Goal: Information Seeking & Learning: Learn about a topic

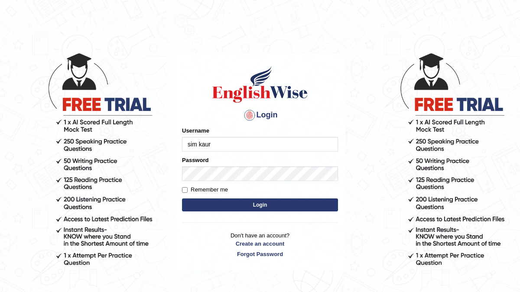
type input "sim kaur"
click at [188, 189] on label "Remember me" at bounding box center [205, 189] width 46 height 9
click at [188, 189] on input "Remember me" at bounding box center [185, 190] width 6 height 6
checkbox input "true"
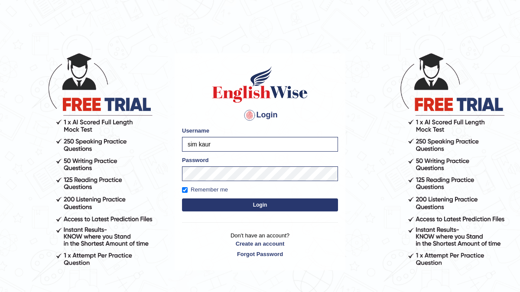
click at [209, 205] on button "Login" at bounding box center [260, 204] width 156 height 13
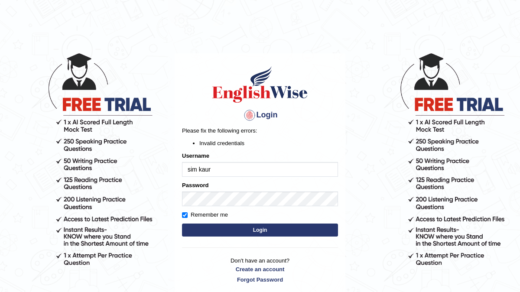
click at [248, 230] on button "Login" at bounding box center [260, 230] width 156 height 13
click at [226, 171] on input "sim kaur" at bounding box center [260, 169] width 156 height 15
type input "s"
type input "Sim kaur"
click at [247, 230] on button "Login" at bounding box center [260, 230] width 156 height 13
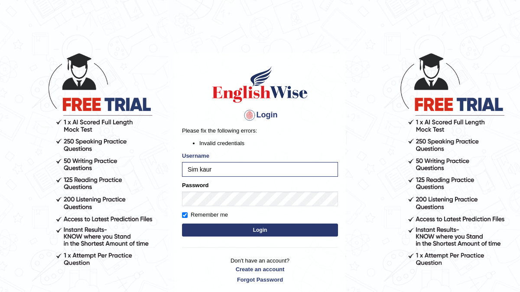
click at [214, 229] on button "Login" at bounding box center [260, 230] width 156 height 13
click at [217, 171] on input "Sim kaur" at bounding box center [260, 169] width 156 height 15
type input "S"
click at [247, 168] on input "prabhsimrankaur020Gmail.com" at bounding box center [260, 169] width 156 height 15
type input "prabhsimrankaur020gmail.com"
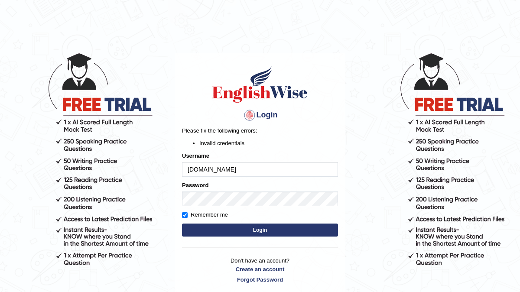
click at [252, 233] on button "Login" at bounding box center [260, 230] width 156 height 13
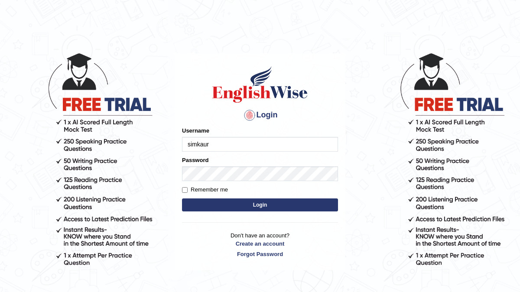
type input "simkaur"
click at [185, 188] on input "Remember me" at bounding box center [185, 190] width 6 height 6
checkbox input "true"
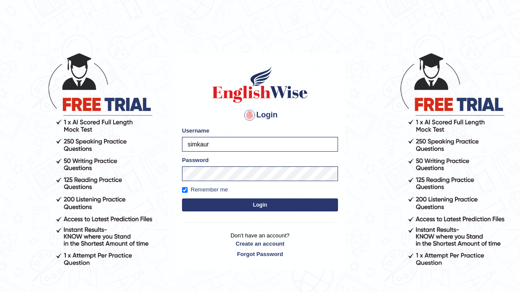
click at [214, 203] on button "Login" at bounding box center [260, 204] width 156 height 13
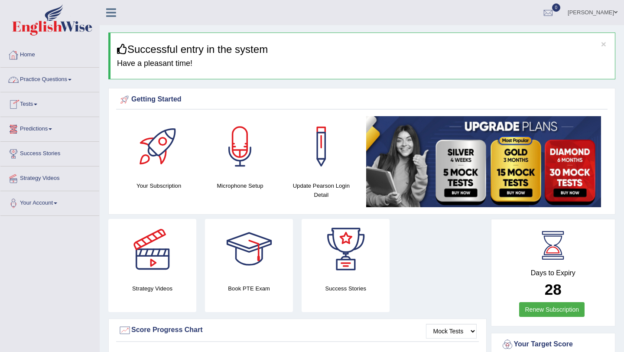
click at [54, 80] on link "Practice Questions" at bounding box center [49, 79] width 99 height 22
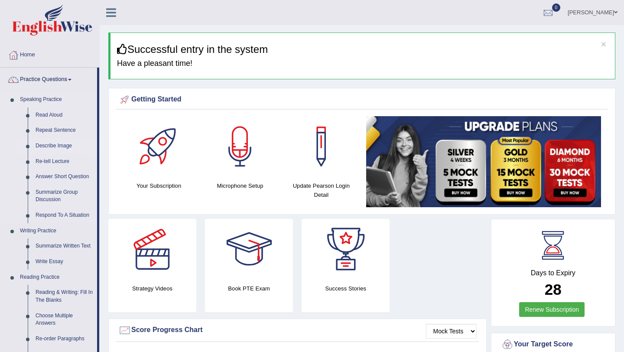
click at [51, 144] on link "Describe Image" at bounding box center [64, 146] width 65 height 16
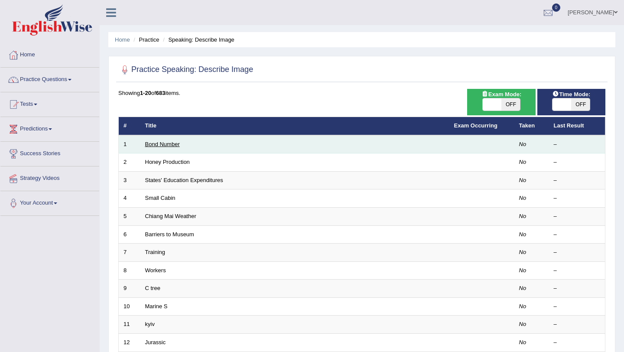
click at [163, 145] on link "Bond Number" at bounding box center [162, 144] width 35 height 6
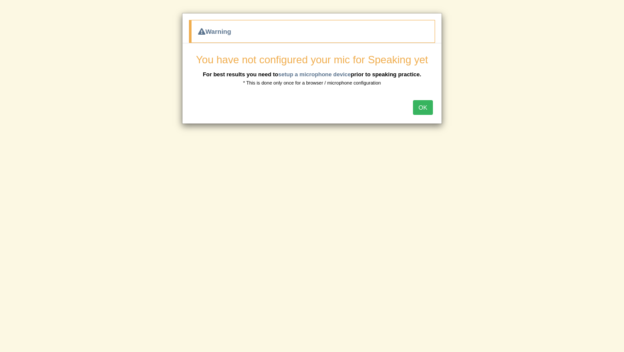
click at [424, 108] on button "OK" at bounding box center [423, 107] width 20 height 15
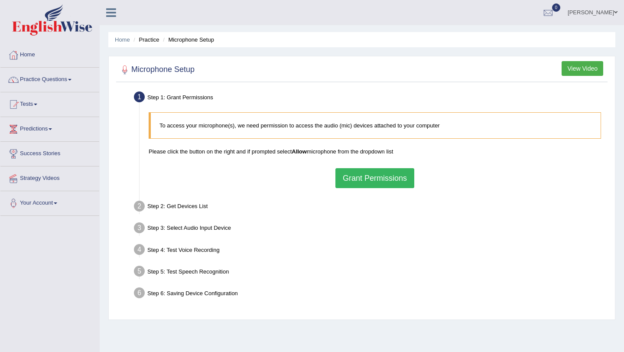
click at [352, 180] on button "Grant Permissions" at bounding box center [374, 178] width 79 height 20
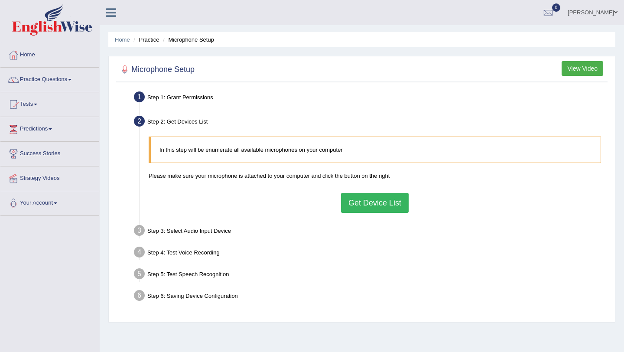
click at [370, 202] on button "Get Device List" at bounding box center [375, 203] width 68 height 20
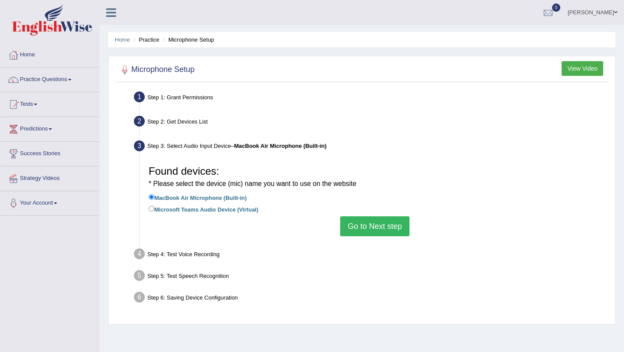
click at [376, 227] on button "Go to Next step" at bounding box center [374, 226] width 69 height 20
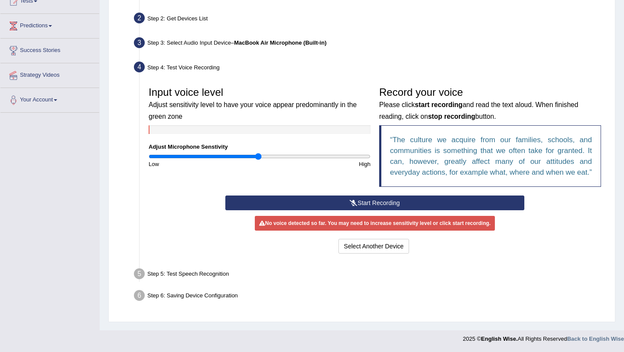
scroll to position [112, 0]
click at [377, 204] on button "Start Recording" at bounding box center [374, 202] width 299 height 15
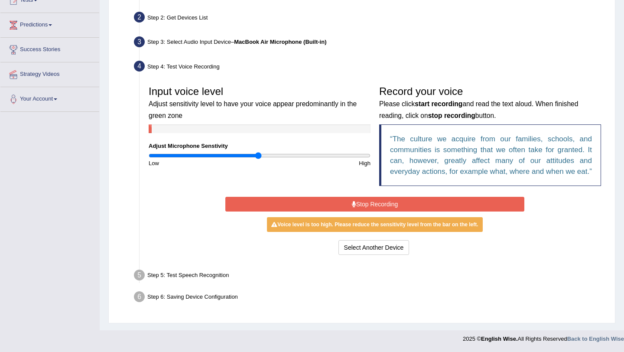
click at [364, 204] on button "Stop Recording" at bounding box center [374, 204] width 299 height 15
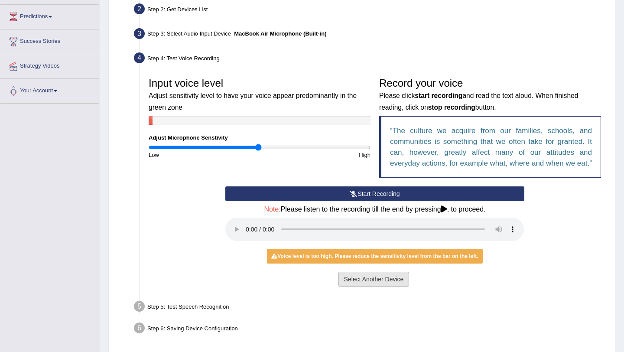
click at [366, 286] on button "Select Another Device" at bounding box center [373, 279] width 71 height 15
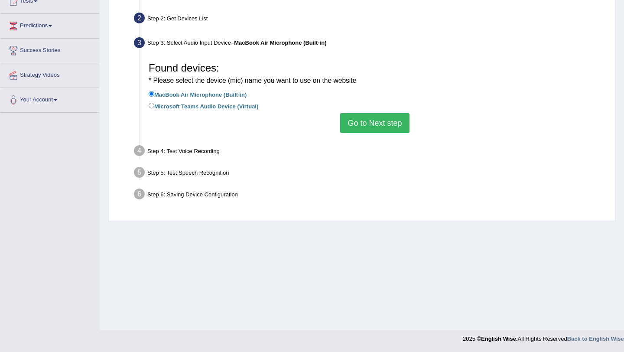
click at [374, 117] on button "Go to Next step" at bounding box center [374, 123] width 69 height 20
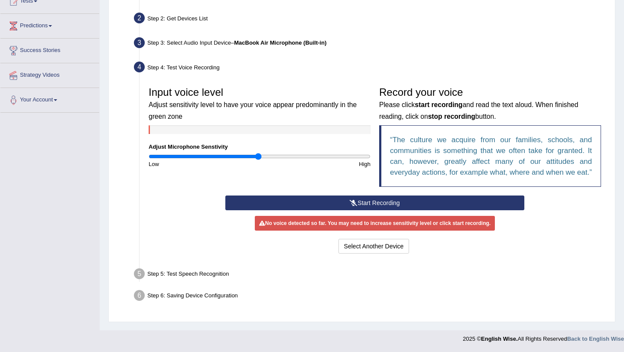
click at [374, 208] on button "Start Recording" at bounding box center [374, 202] width 299 height 15
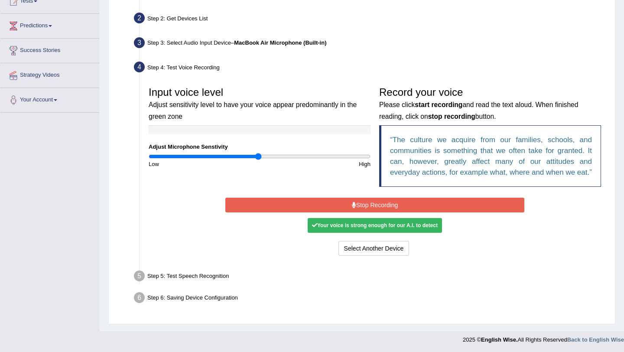
click at [367, 212] on button "Stop Recording" at bounding box center [374, 205] width 299 height 15
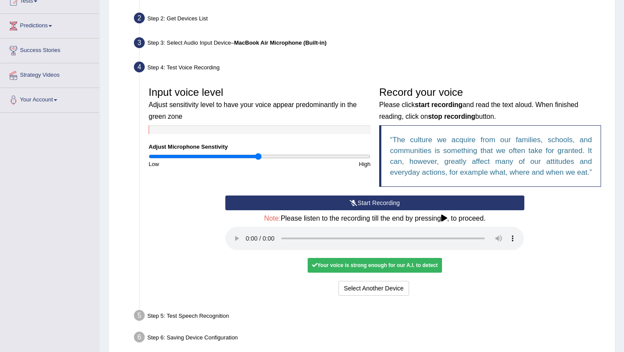
click at [351, 273] on div "Your voice is strong enough for our A.I. to detect" at bounding box center [375, 265] width 134 height 15
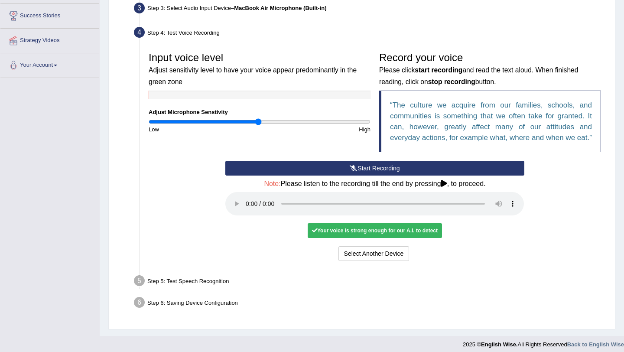
scroll to position [154, 0]
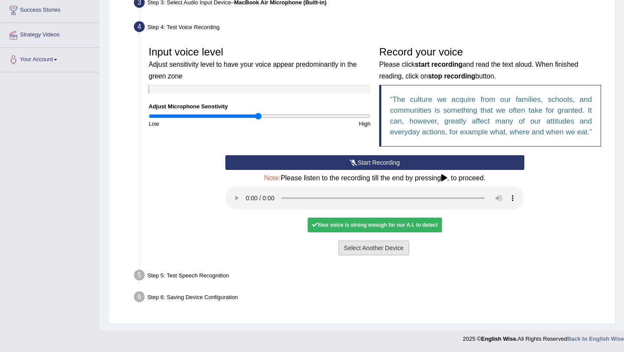
click at [365, 248] on button "Select Another Device" at bounding box center [373, 247] width 71 height 15
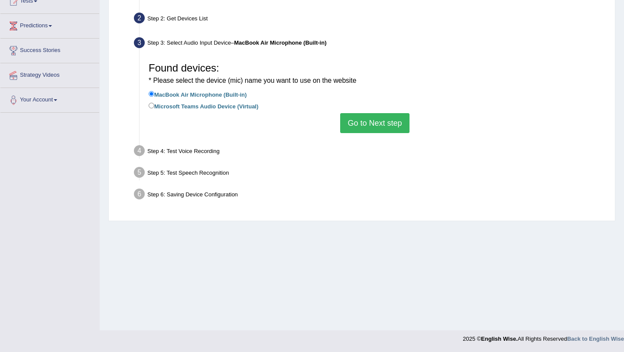
click at [381, 116] on button "Go to Next step" at bounding box center [374, 123] width 69 height 20
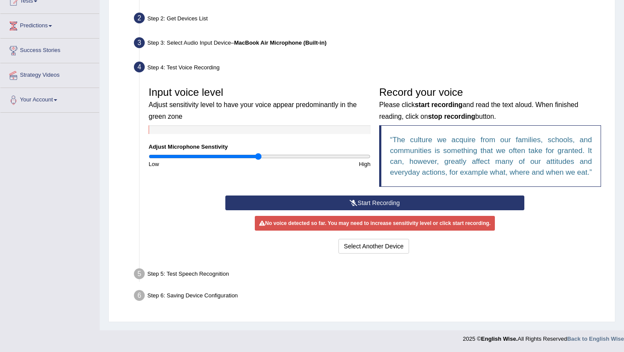
click at [194, 285] on div "Step 5: Test Speech Recognition" at bounding box center [370, 275] width 481 height 19
click at [391, 210] on button "Start Recording" at bounding box center [374, 202] width 299 height 15
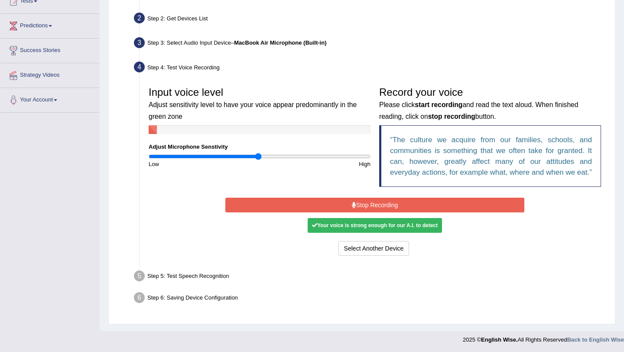
click at [391, 212] on button "Stop Recording" at bounding box center [374, 205] width 299 height 15
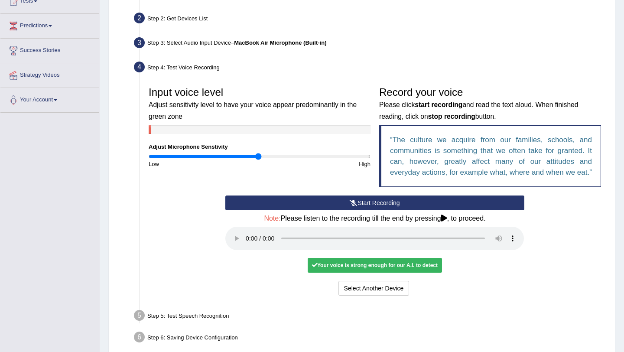
click at [391, 210] on button "Start Recording" at bounding box center [374, 202] width 299 height 15
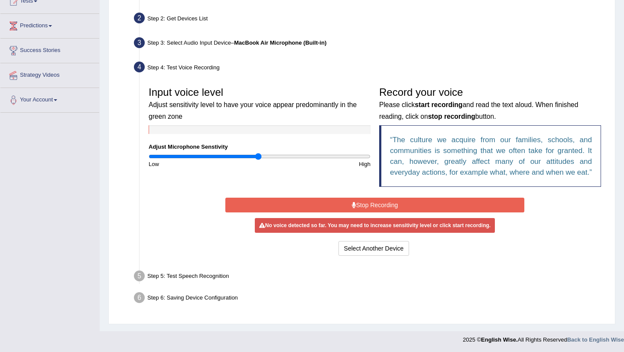
click at [391, 212] on button "Stop Recording" at bounding box center [374, 205] width 299 height 15
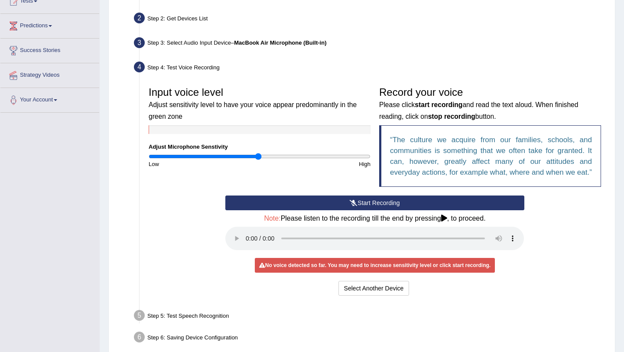
click at [339, 210] on button "Start Recording" at bounding box center [374, 202] width 299 height 15
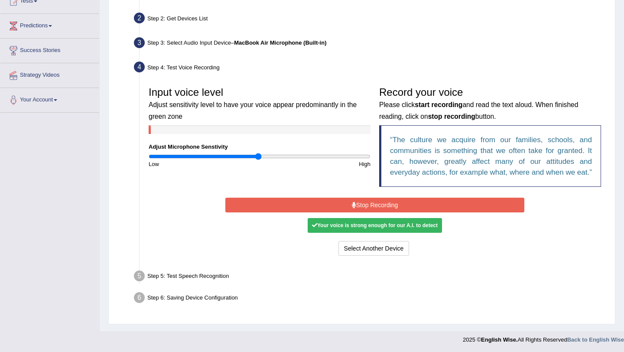
click at [339, 211] on button "Stop Recording" at bounding box center [374, 205] width 299 height 15
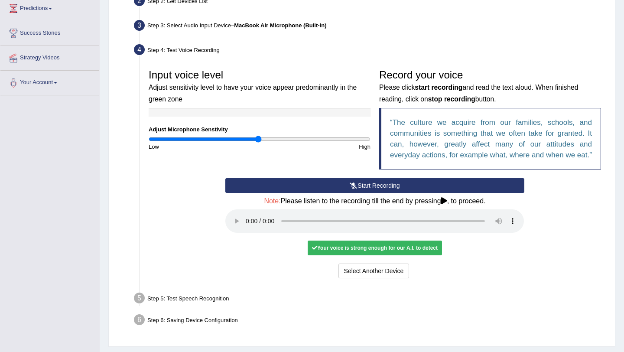
scroll to position [154, 0]
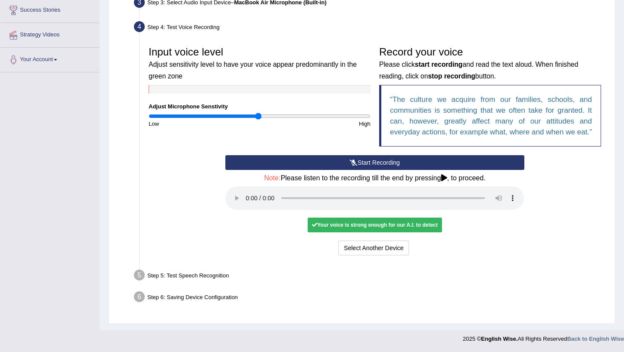
click at [220, 273] on div "Step 5: Test Speech Recognition" at bounding box center [370, 276] width 481 height 19
click at [356, 247] on button "Select Another Device" at bounding box center [373, 247] width 71 height 15
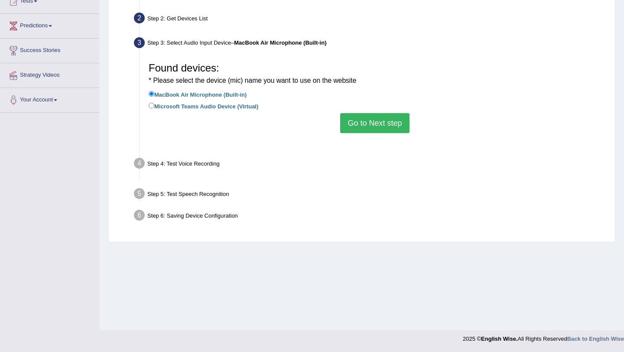
scroll to position [103, 0]
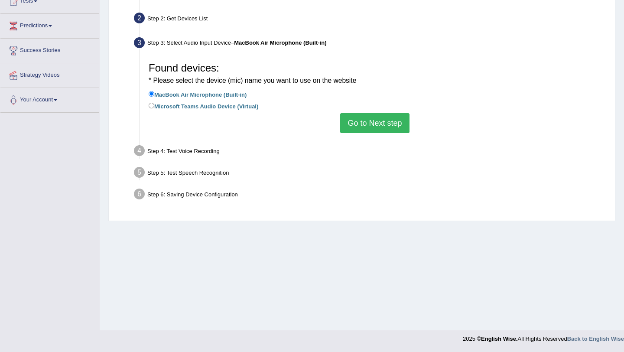
click at [188, 153] on div "Step 4: Test Voice Recording" at bounding box center [370, 152] width 481 height 19
click at [195, 104] on label "Microsoft Teams Audio Device (Virtual)" at bounding box center [204, 106] width 110 height 10
click at [154, 104] on input "Microsoft Teams Audio Device (Virtual)" at bounding box center [152, 106] width 6 height 6
radio input "true"
click at [382, 127] on button "Go to Next step" at bounding box center [374, 123] width 69 height 20
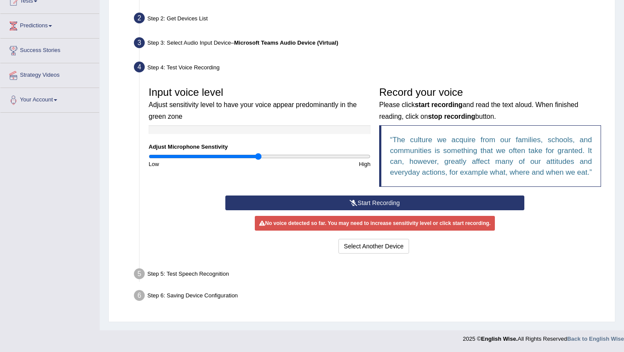
click at [338, 208] on button "Start Recording" at bounding box center [374, 202] width 299 height 15
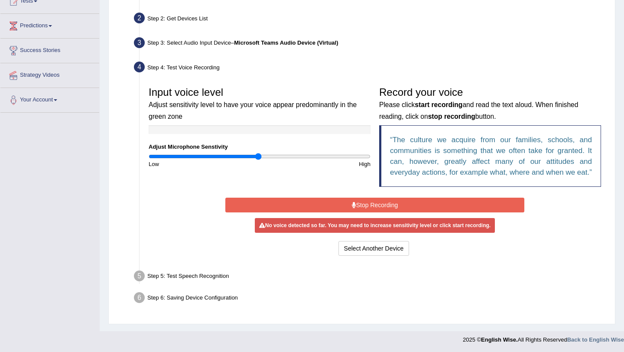
click at [337, 212] on button "Stop Recording" at bounding box center [374, 205] width 299 height 15
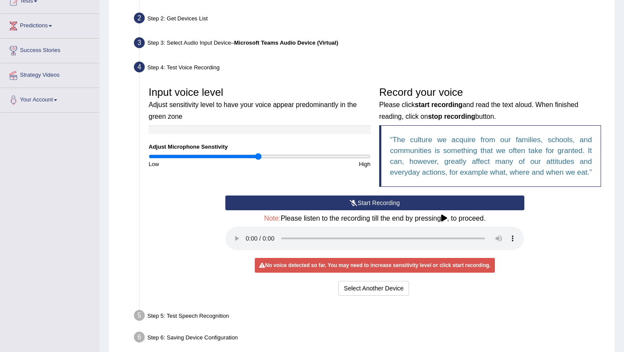
click at [345, 210] on button "Start Recording" at bounding box center [374, 202] width 299 height 15
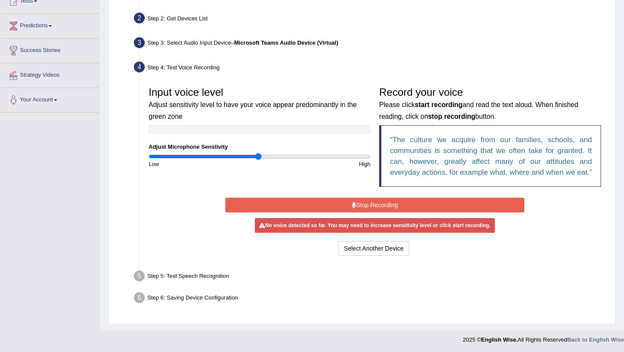
click at [386, 212] on button "Stop Recording" at bounding box center [374, 205] width 299 height 15
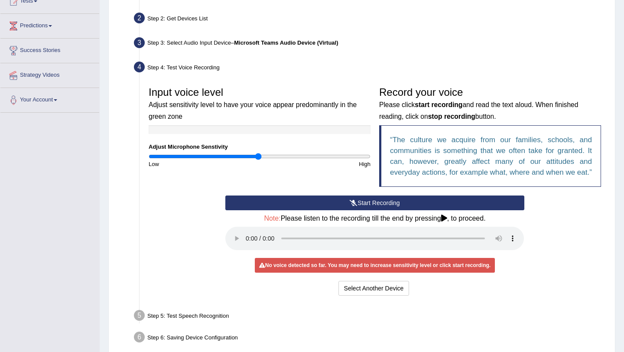
click at [371, 210] on button "Start Recording" at bounding box center [374, 202] width 299 height 15
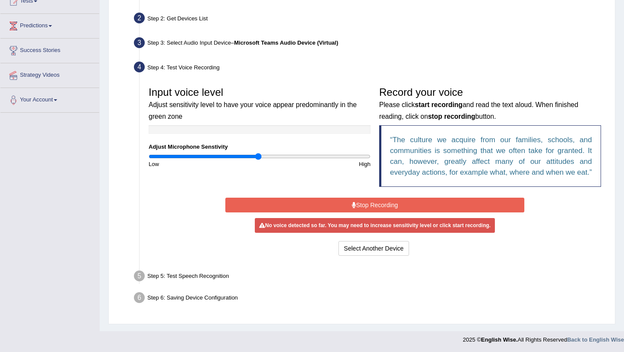
click at [371, 212] on button "Stop Recording" at bounding box center [374, 205] width 299 height 15
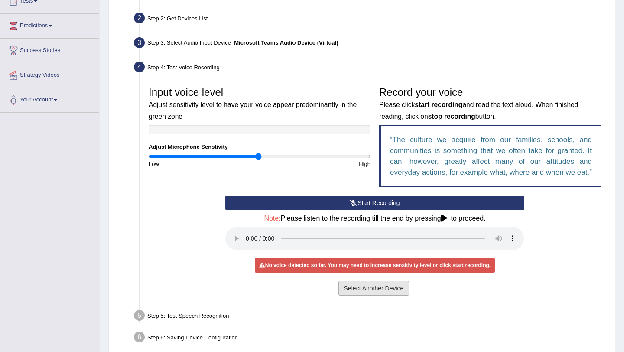
click at [353, 296] on button "Select Another Device" at bounding box center [373, 288] width 71 height 15
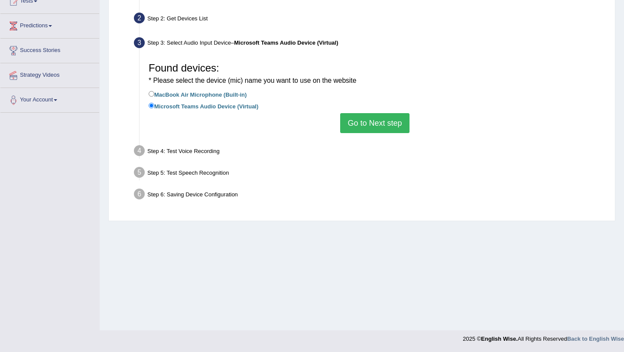
click at [185, 91] on label "MacBook Air Microphone (Built-in)" at bounding box center [198, 94] width 98 height 10
click at [154, 91] on input "MacBook Air Microphone (Built-in)" at bounding box center [152, 94] width 6 height 6
radio input "true"
click at [447, 84] on div "* Please select the device (mic) name you want to use on the website" at bounding box center [375, 79] width 452 height 11
click at [367, 123] on button "Go to Next step" at bounding box center [374, 123] width 69 height 20
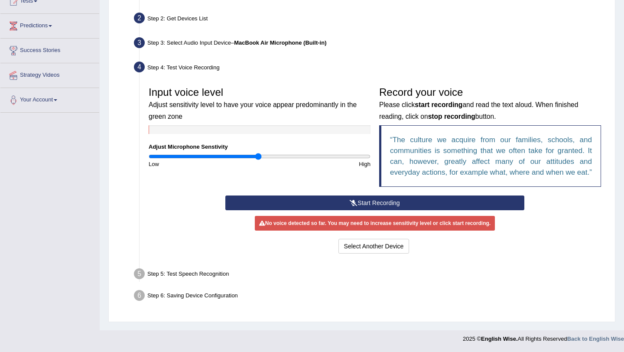
click at [351, 206] on icon at bounding box center [354, 203] width 8 height 6
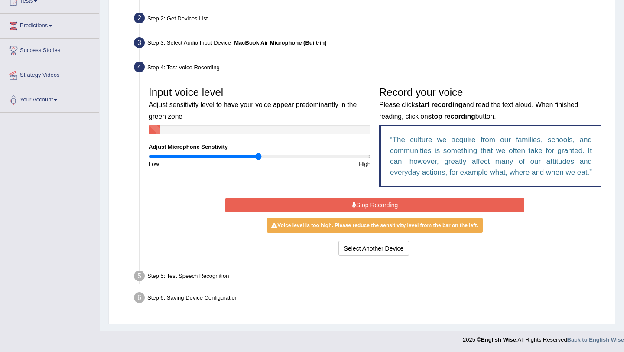
click at [352, 208] on icon at bounding box center [354, 205] width 4 height 6
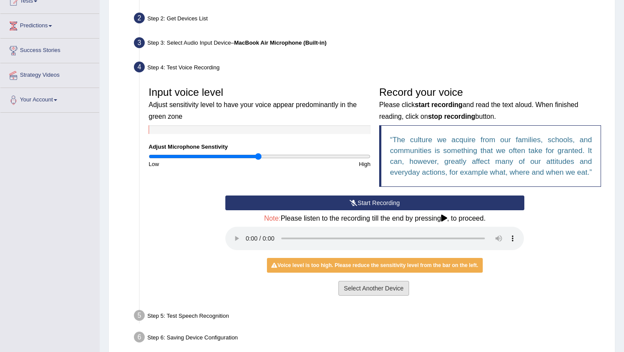
click at [361, 295] on button "Select Another Device" at bounding box center [373, 288] width 71 height 15
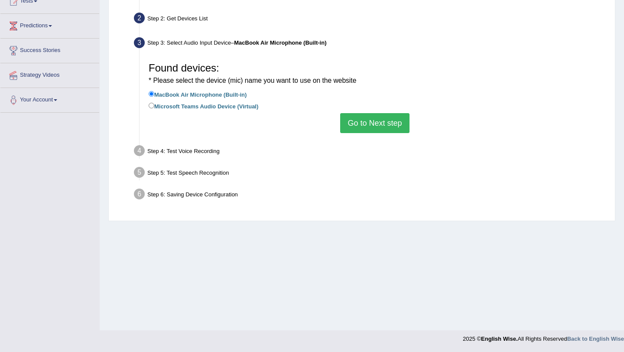
click at [389, 115] on button "Go to Next step" at bounding box center [374, 123] width 69 height 20
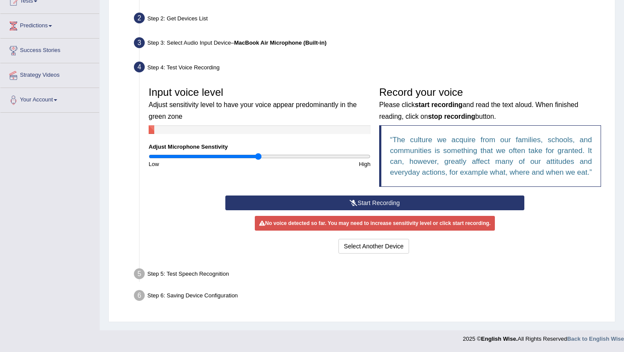
click at [426, 210] on button "Start Recording" at bounding box center [374, 202] width 299 height 15
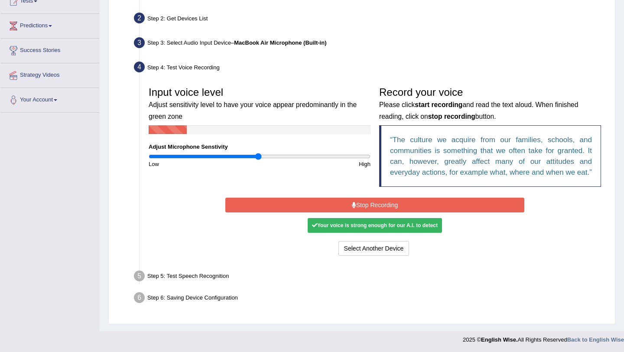
click at [426, 211] on button "Stop Recording" at bounding box center [374, 205] width 299 height 15
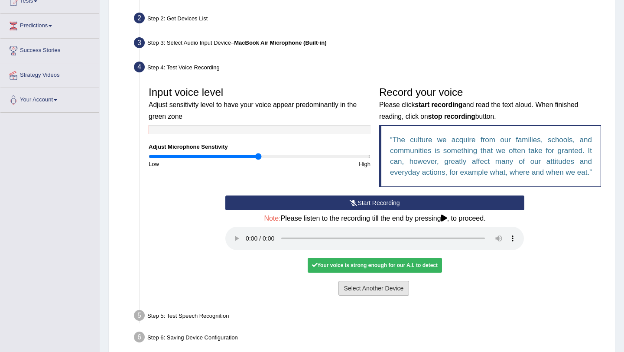
click at [365, 295] on button "Select Another Device" at bounding box center [373, 288] width 71 height 15
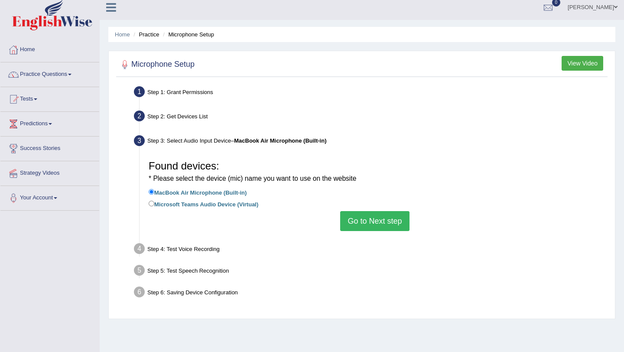
scroll to position [0, 0]
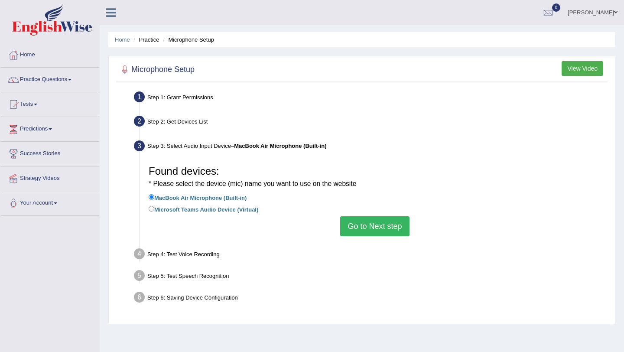
click at [588, 64] on button "View Video" at bounding box center [583, 68] width 42 height 15
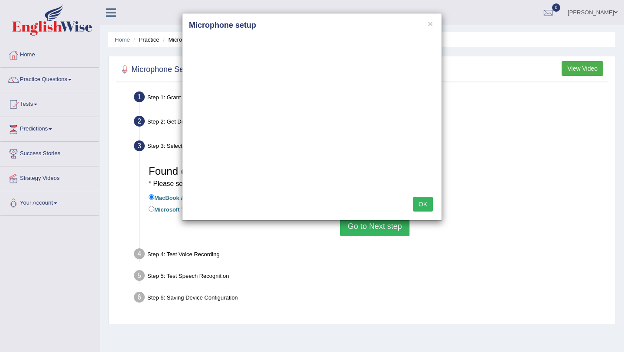
click at [62, 208] on div "× Microphone setup OK" at bounding box center [312, 176] width 624 height 352
click at [57, 202] on div "× Microphone setup OK" at bounding box center [312, 176] width 624 height 352
click at [429, 27] on button "×" at bounding box center [430, 23] width 5 height 9
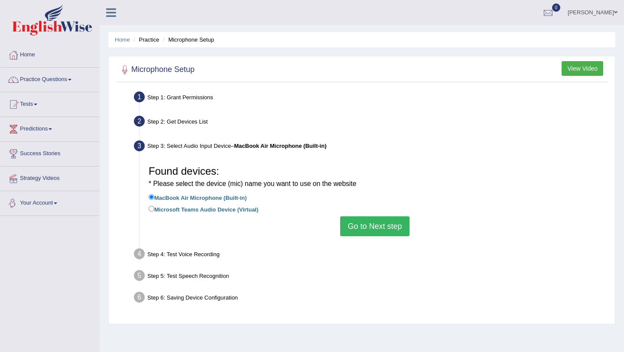
click at [46, 210] on link "Your Account" at bounding box center [49, 202] width 99 height 22
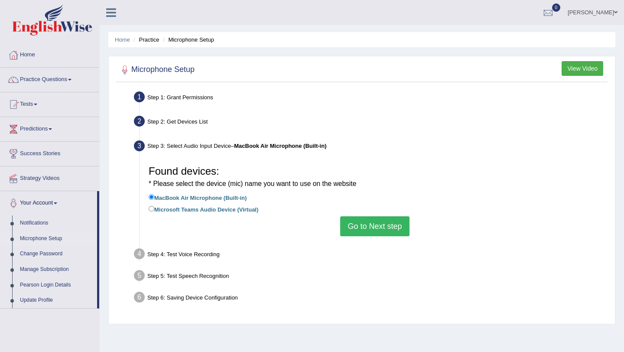
click at [45, 240] on link "Microphone Setup" at bounding box center [56, 239] width 81 height 16
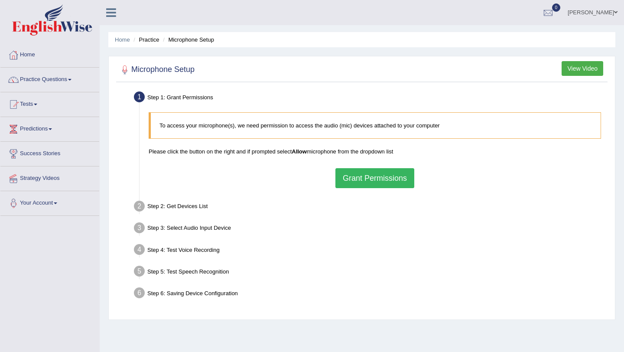
click at [347, 180] on button "Grant Permissions" at bounding box center [374, 178] width 79 height 20
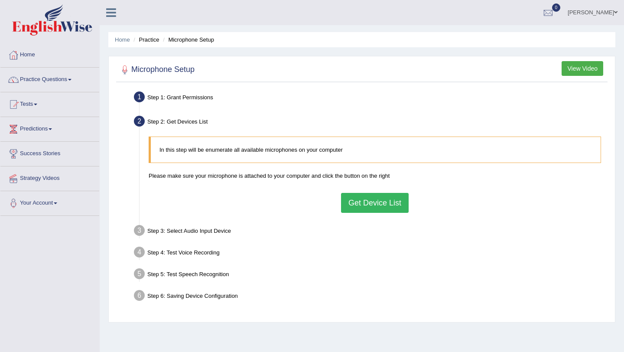
click at [357, 205] on button "Get Device List" at bounding box center [375, 203] width 68 height 20
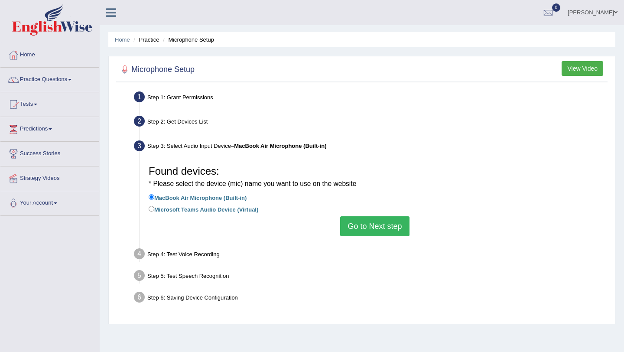
click at [373, 219] on button "Go to Next step" at bounding box center [374, 226] width 69 height 20
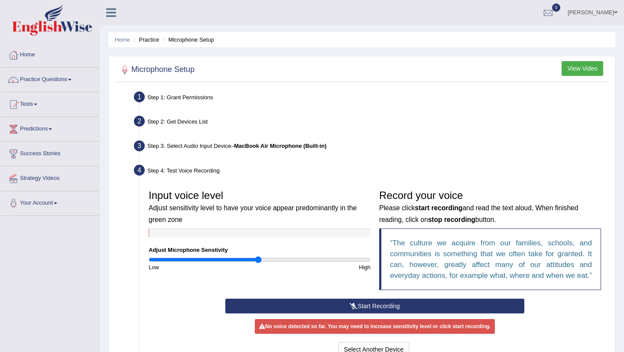
click at [379, 313] on button "Start Recording" at bounding box center [374, 306] width 299 height 15
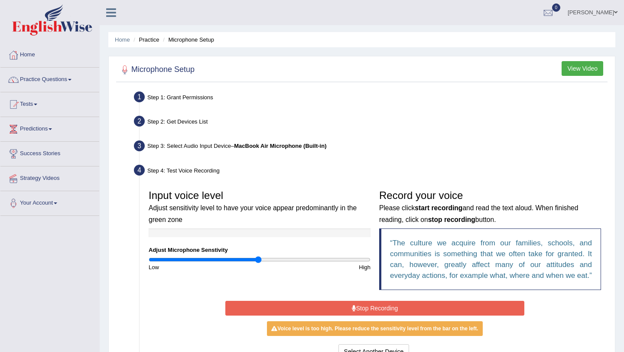
click at [436, 315] on button "Stop Recording" at bounding box center [374, 308] width 299 height 15
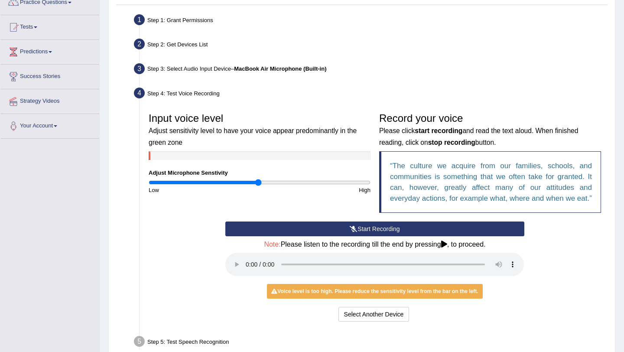
scroll to position [87, 0]
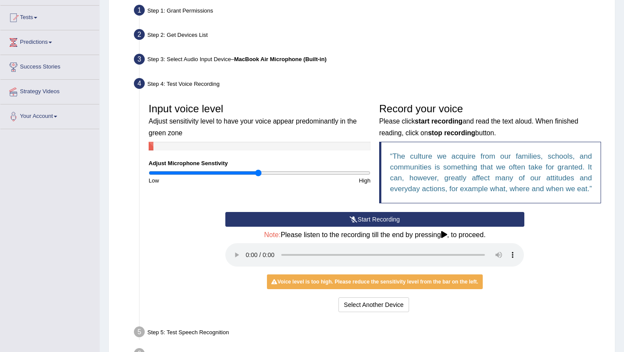
click at [326, 227] on button "Start Recording" at bounding box center [374, 219] width 299 height 15
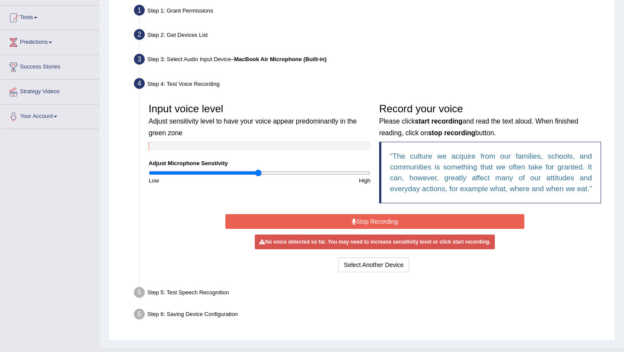
click at [326, 229] on button "Stop Recording" at bounding box center [374, 221] width 299 height 15
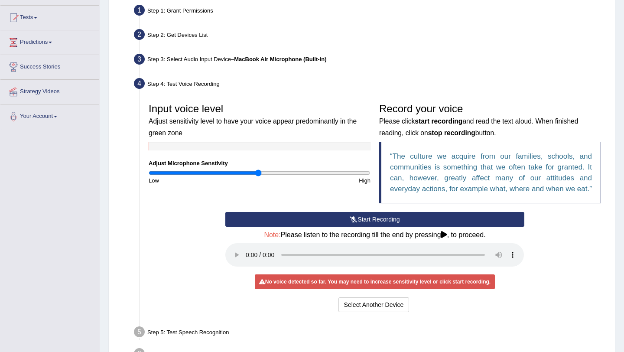
click at [326, 227] on button "Start Recording" at bounding box center [374, 219] width 299 height 15
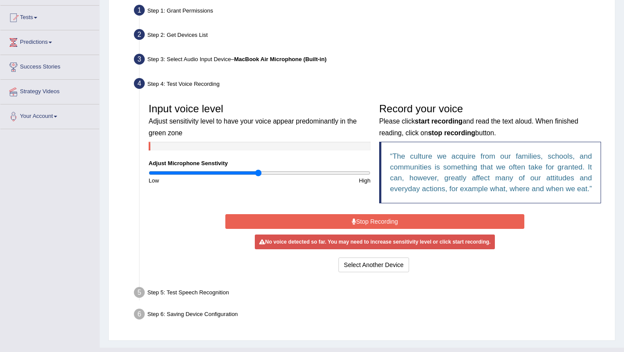
click at [325, 229] on button "Stop Recording" at bounding box center [374, 221] width 299 height 15
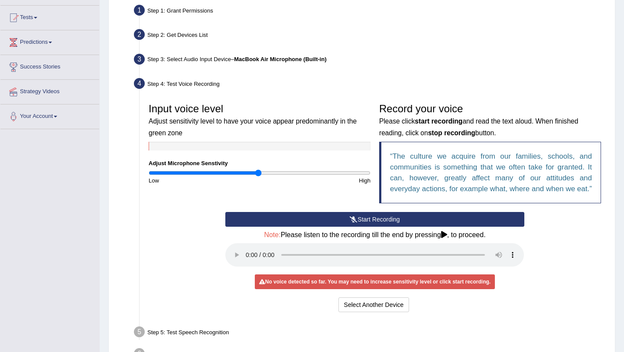
click at [325, 227] on button "Start Recording" at bounding box center [374, 219] width 299 height 15
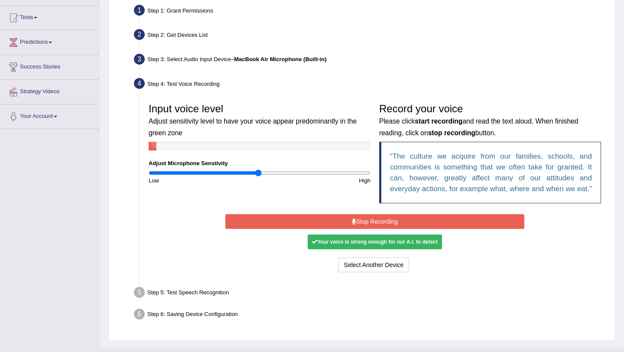
click at [325, 229] on button "Stop Recording" at bounding box center [374, 221] width 299 height 15
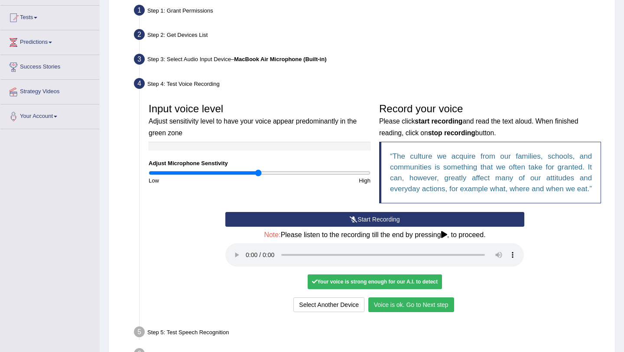
click at [399, 312] on button "Voice is ok. Go to Next step" at bounding box center [411, 304] width 86 height 15
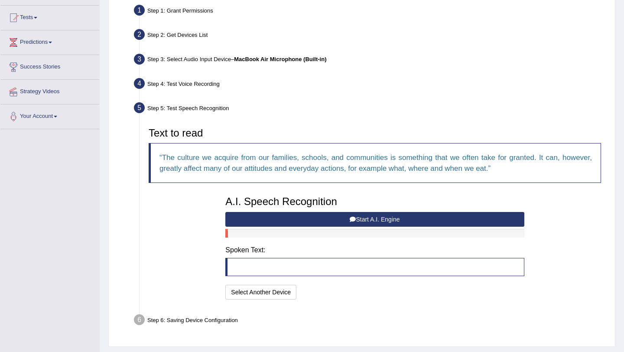
click at [350, 220] on icon at bounding box center [353, 219] width 6 height 6
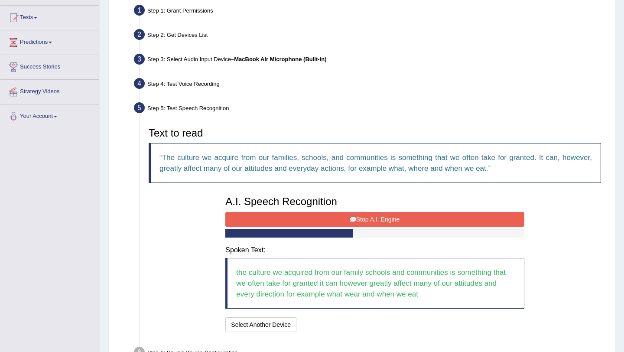
scroll to position [104, 0]
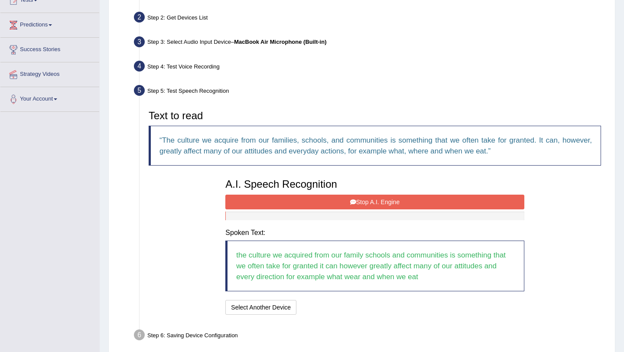
click at [511, 199] on button "Stop A.I. Engine" at bounding box center [374, 202] width 299 height 15
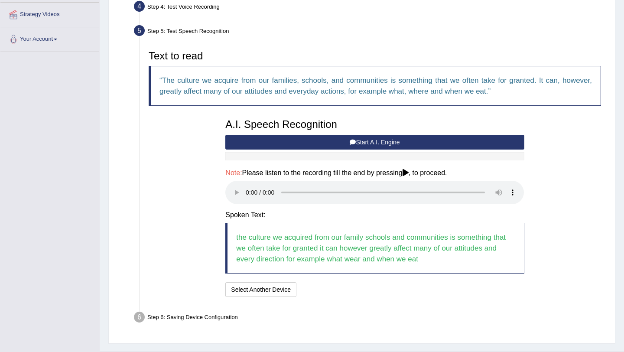
scroll to position [184, 0]
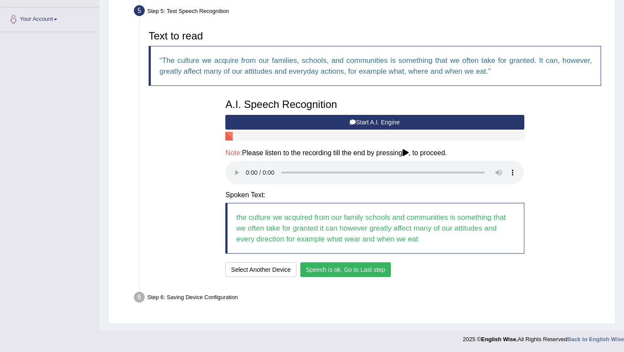
click at [347, 270] on button "Speech is ok. Go to Last step" at bounding box center [345, 269] width 91 height 15
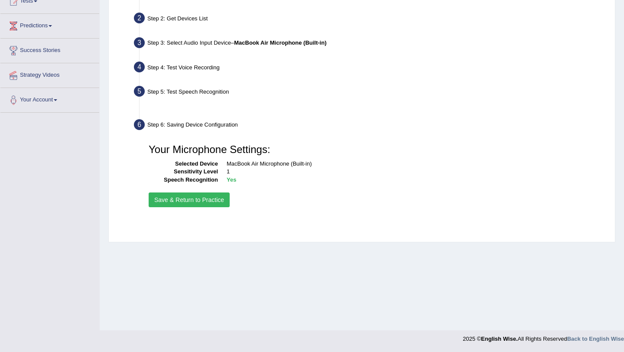
scroll to position [103, 0]
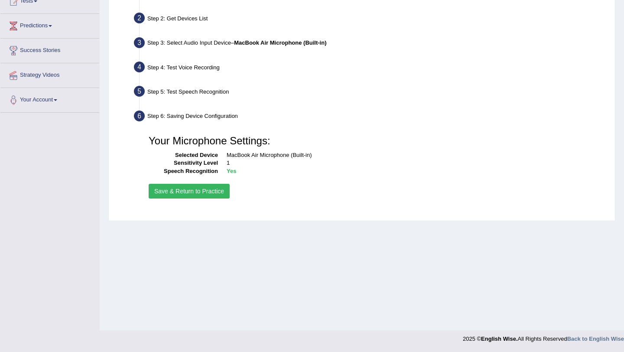
click at [218, 193] on button "Save & Return to Practice" at bounding box center [189, 191] width 81 height 15
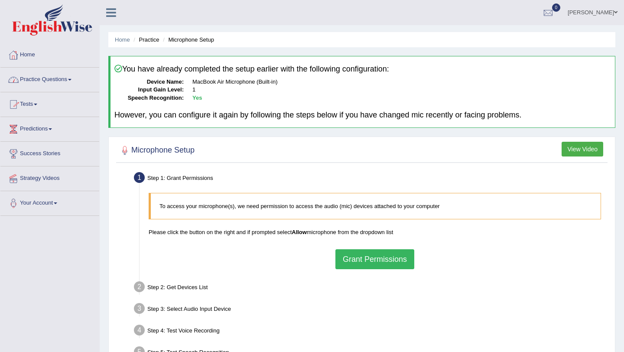
click at [37, 79] on link "Practice Questions" at bounding box center [49, 79] width 99 height 22
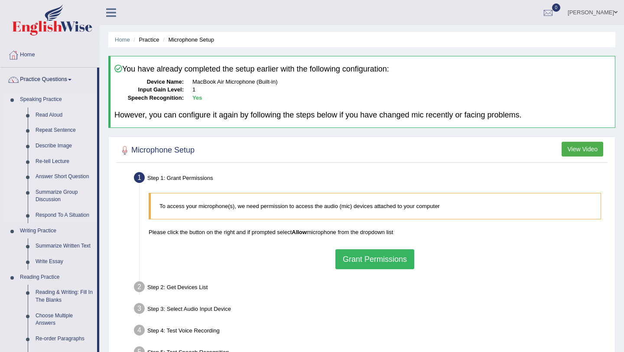
click at [44, 116] on link "Read Aloud" at bounding box center [64, 115] width 65 height 16
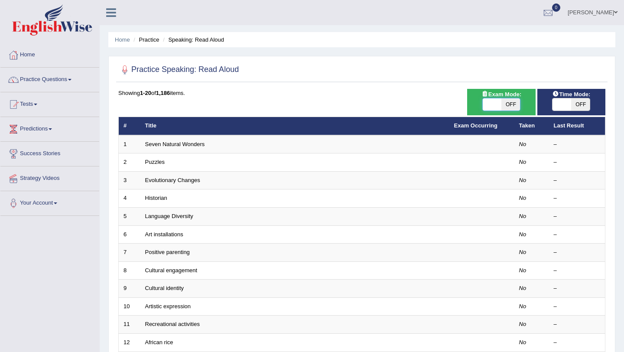
click at [490, 104] on span at bounding box center [492, 104] width 19 height 12
checkbox input "true"
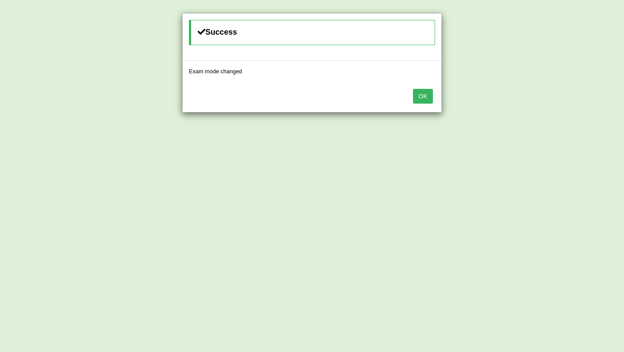
click at [427, 98] on button "OK" at bounding box center [423, 96] width 20 height 15
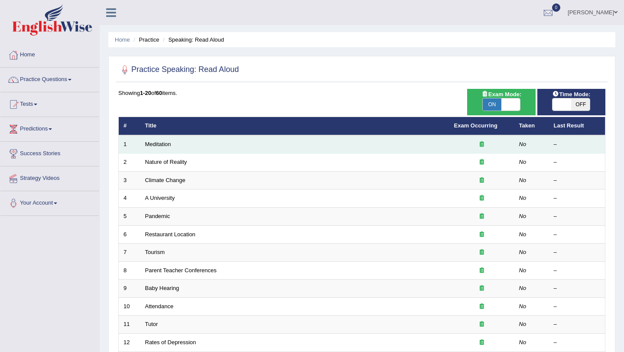
click at [482, 144] on icon at bounding box center [482, 144] width 4 height 6
click at [250, 149] on td "Meditation" at bounding box center [294, 144] width 309 height 18
click at [167, 143] on link "Meditation" at bounding box center [158, 144] width 26 height 6
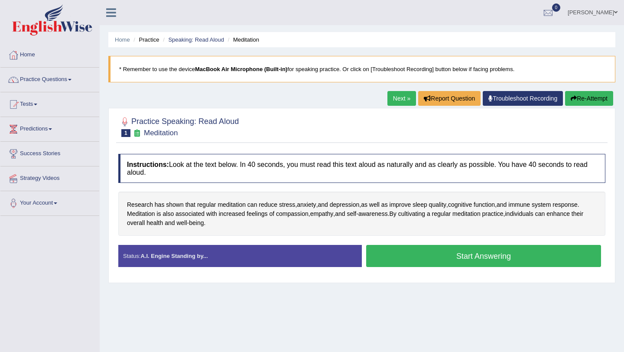
click at [302, 257] on div "Status: A.I. Engine Standing by..." at bounding box center [240, 256] width 244 height 22
click at [187, 253] on strong "A.I. Engine Standing by..." at bounding box center [173, 256] width 67 height 6
click at [386, 258] on button "Start Answering" at bounding box center [483, 256] width 235 height 22
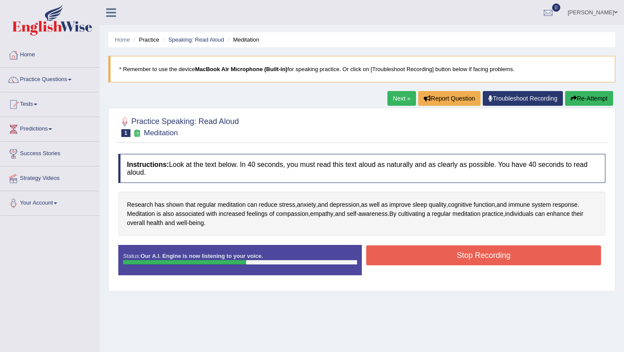
click at [386, 258] on button "Stop Recording" at bounding box center [483, 255] width 235 height 20
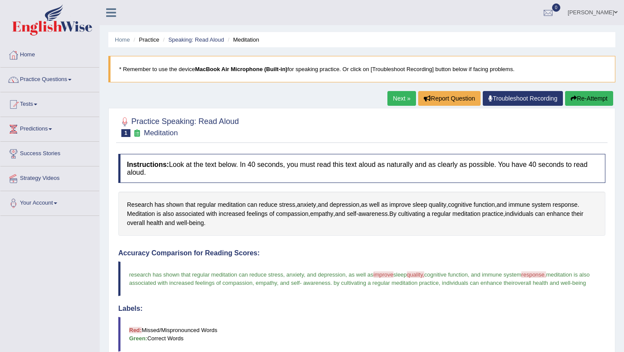
click at [601, 97] on button "Re-Attempt" at bounding box center [589, 98] width 48 height 15
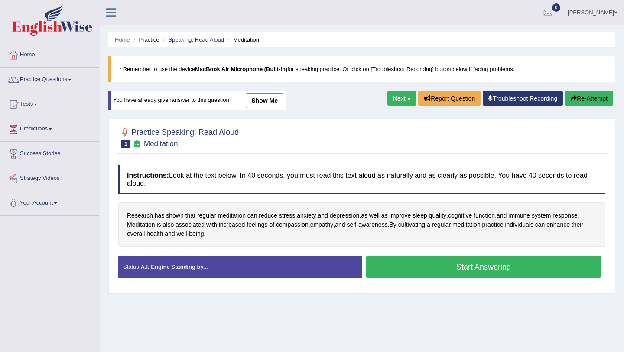
click at [387, 266] on button "Start Answering" at bounding box center [483, 267] width 235 height 22
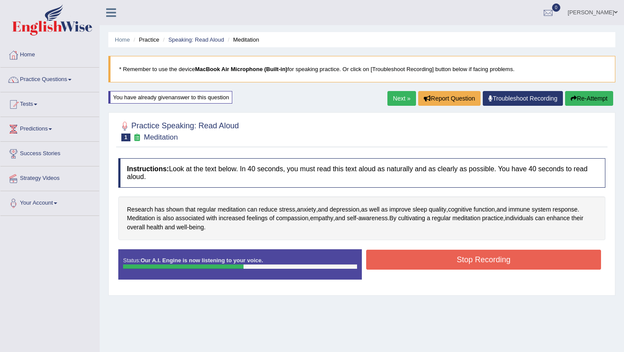
click at [387, 266] on button "Stop Recording" at bounding box center [483, 260] width 235 height 20
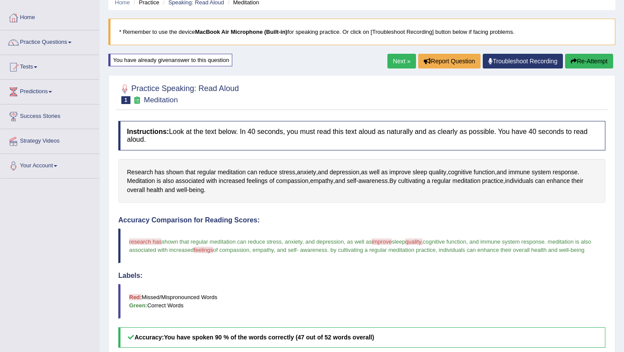
scroll to position [17, 0]
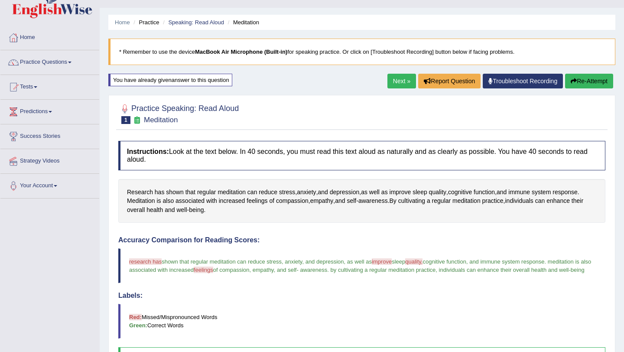
click at [587, 78] on button "Re-Attempt" at bounding box center [589, 81] width 48 height 15
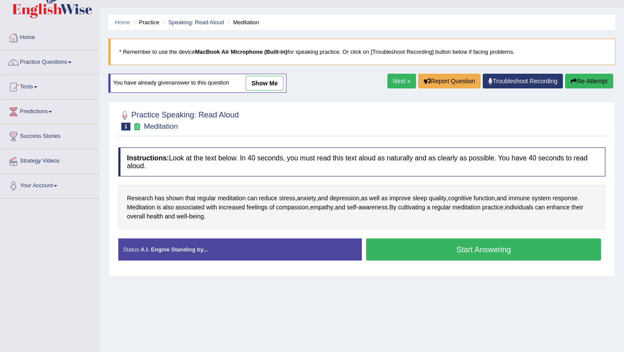
click at [512, 254] on button "Start Answering" at bounding box center [483, 249] width 235 height 22
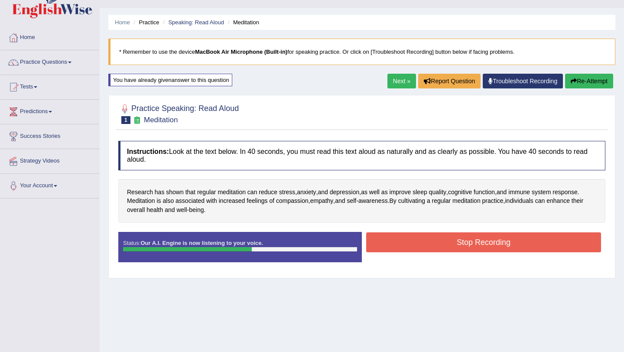
click at [507, 243] on button "Stop Recording" at bounding box center [483, 242] width 235 height 20
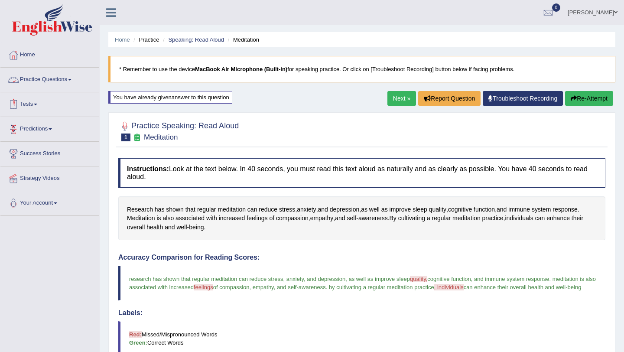
click at [78, 78] on link "Practice Questions" at bounding box center [49, 79] width 99 height 22
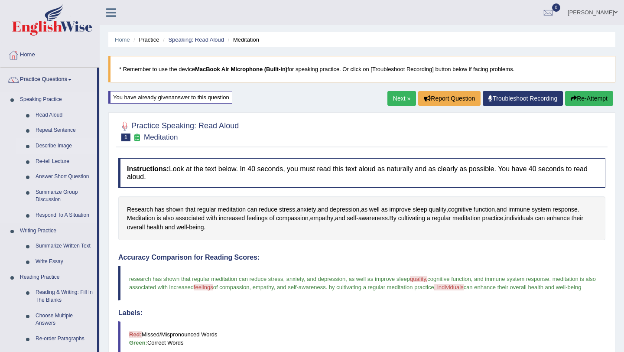
click at [68, 151] on link "Describe Image" at bounding box center [64, 146] width 65 height 16
